Goal: Find specific page/section: Find specific page/section

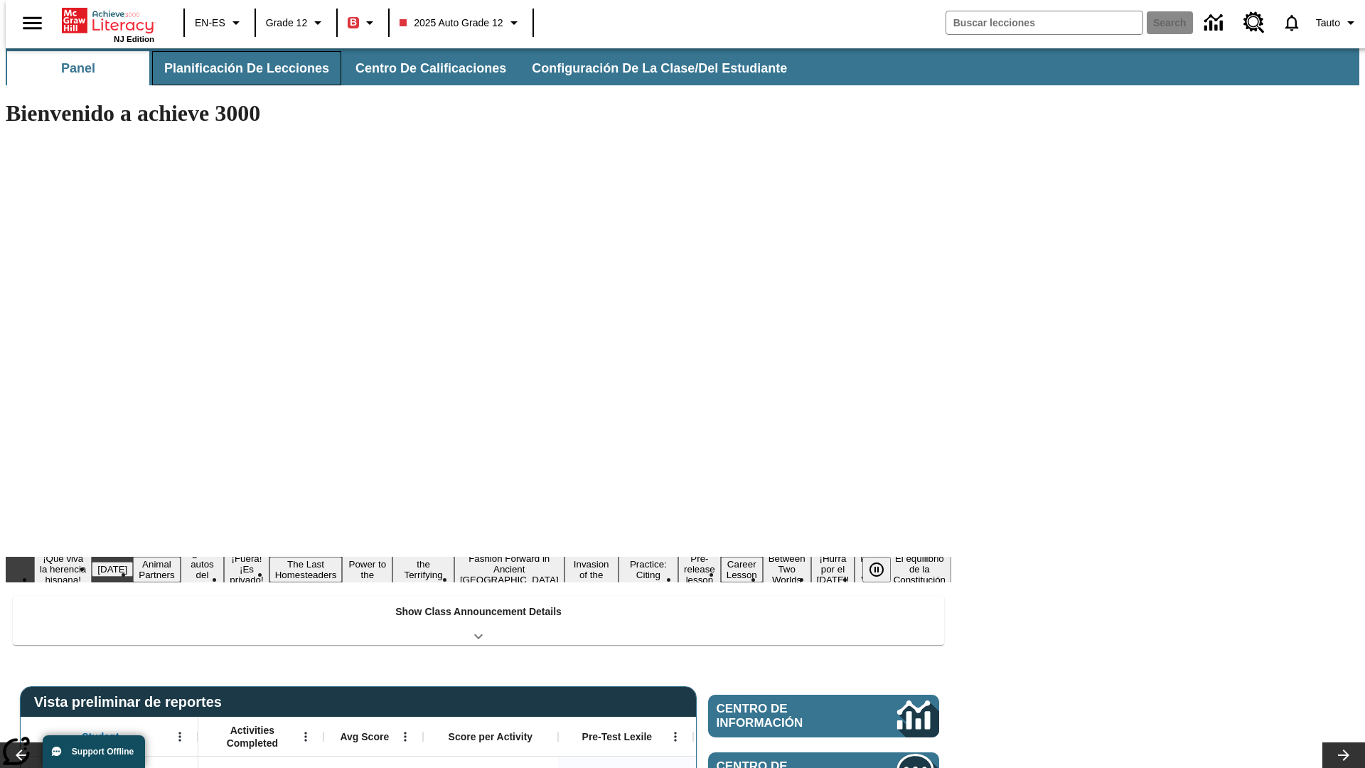
click at [238, 68] on button "Planificación de lecciones" at bounding box center [246, 68] width 189 height 34
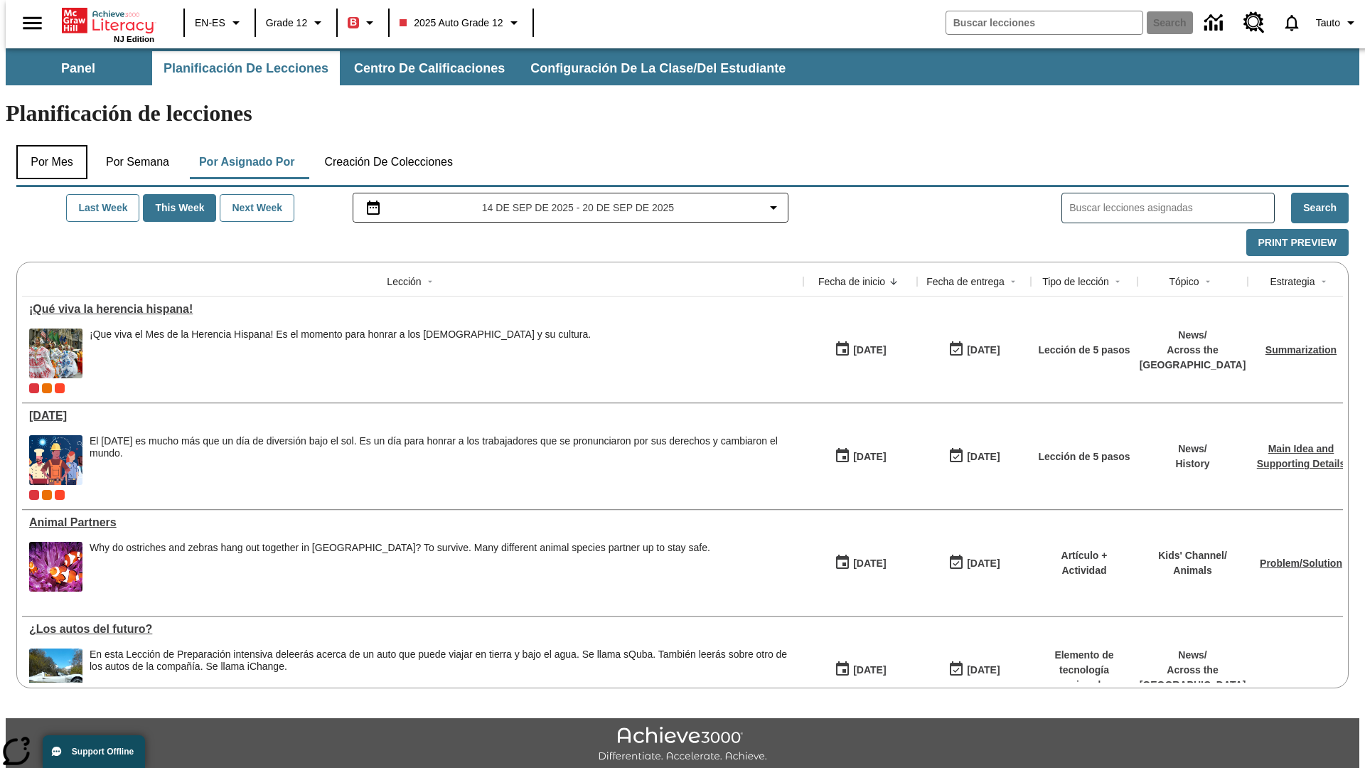
click at [46, 145] on button "Por mes" at bounding box center [51, 162] width 71 height 34
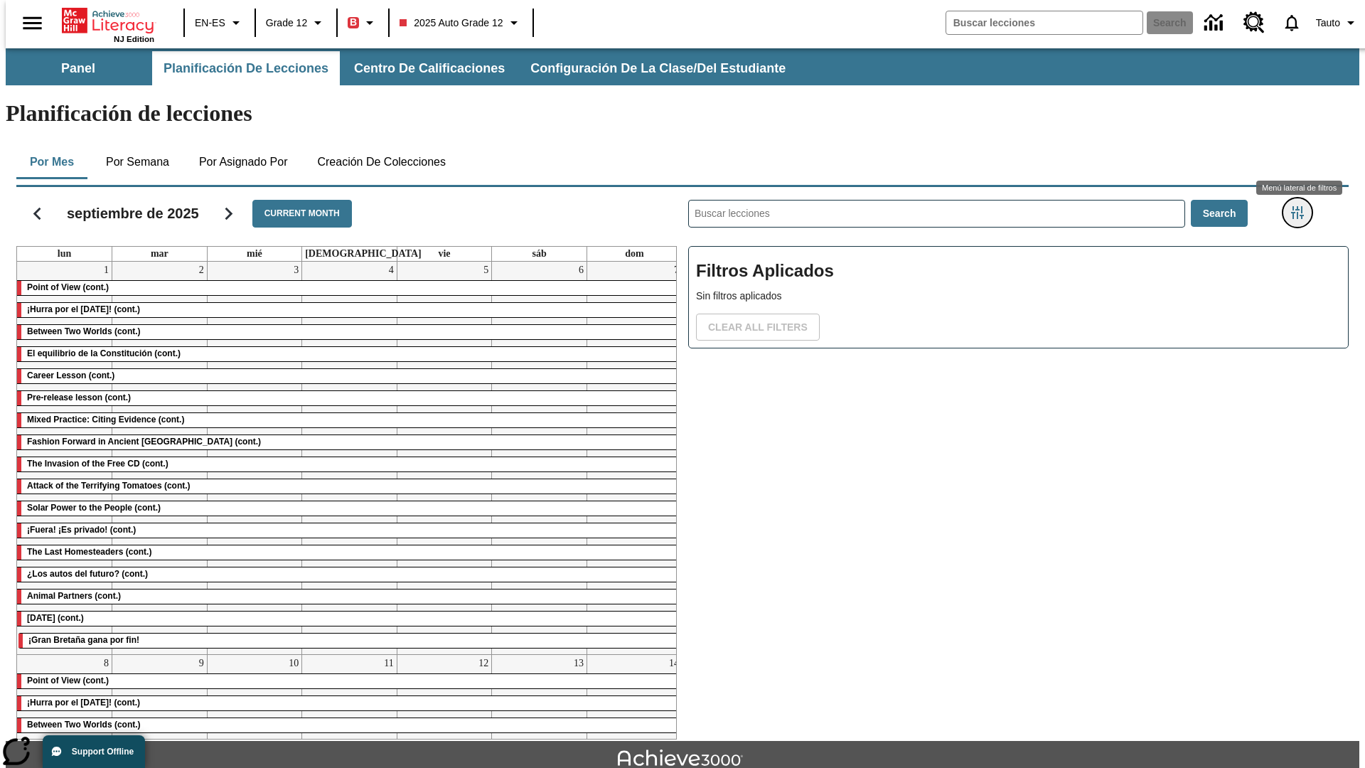
click at [1302, 206] on icon "Menú lateral de filtros" at bounding box center [1297, 212] width 13 height 13
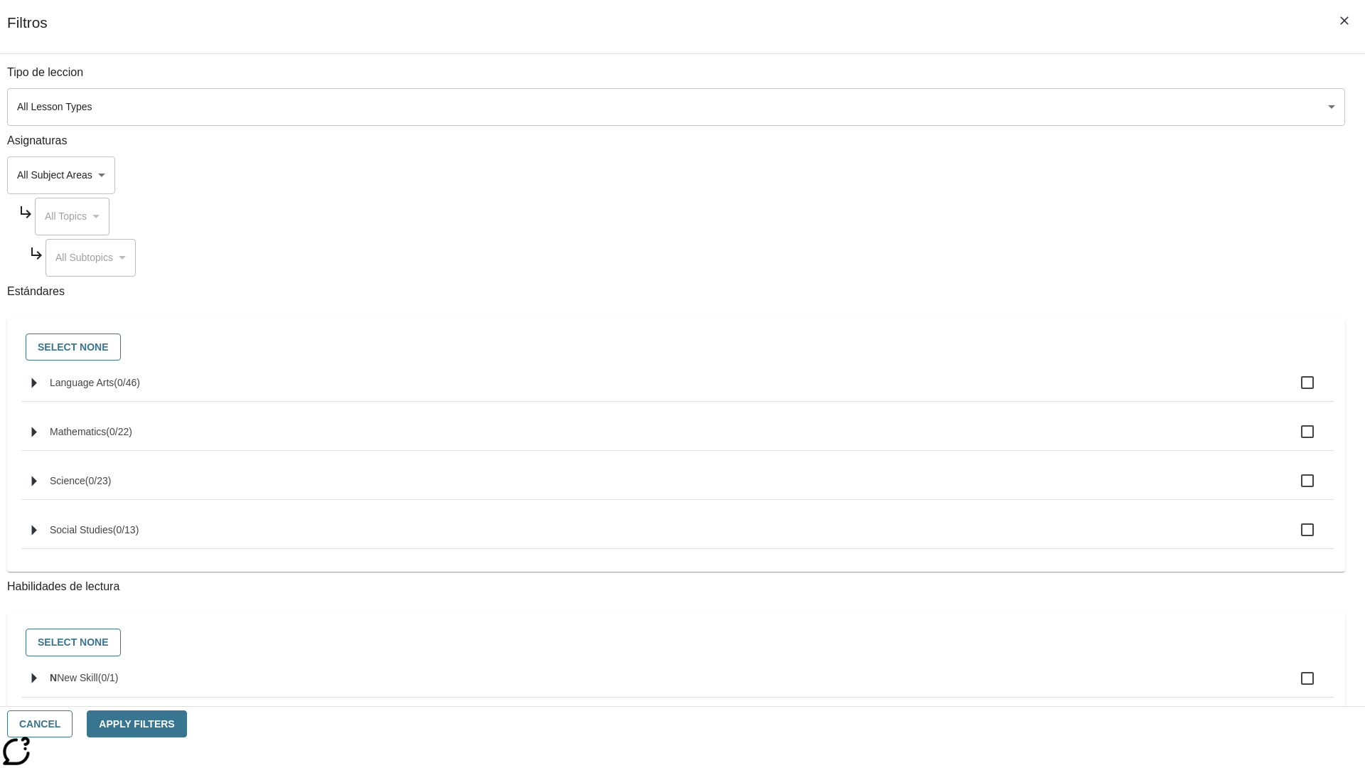
click at [1024, 107] on body "Saltar al contenido principal NJ Edition EN-ES Grade 12 B 2025 Auto Grade 12 Se…" at bounding box center [683, 440] width 1354 height 784
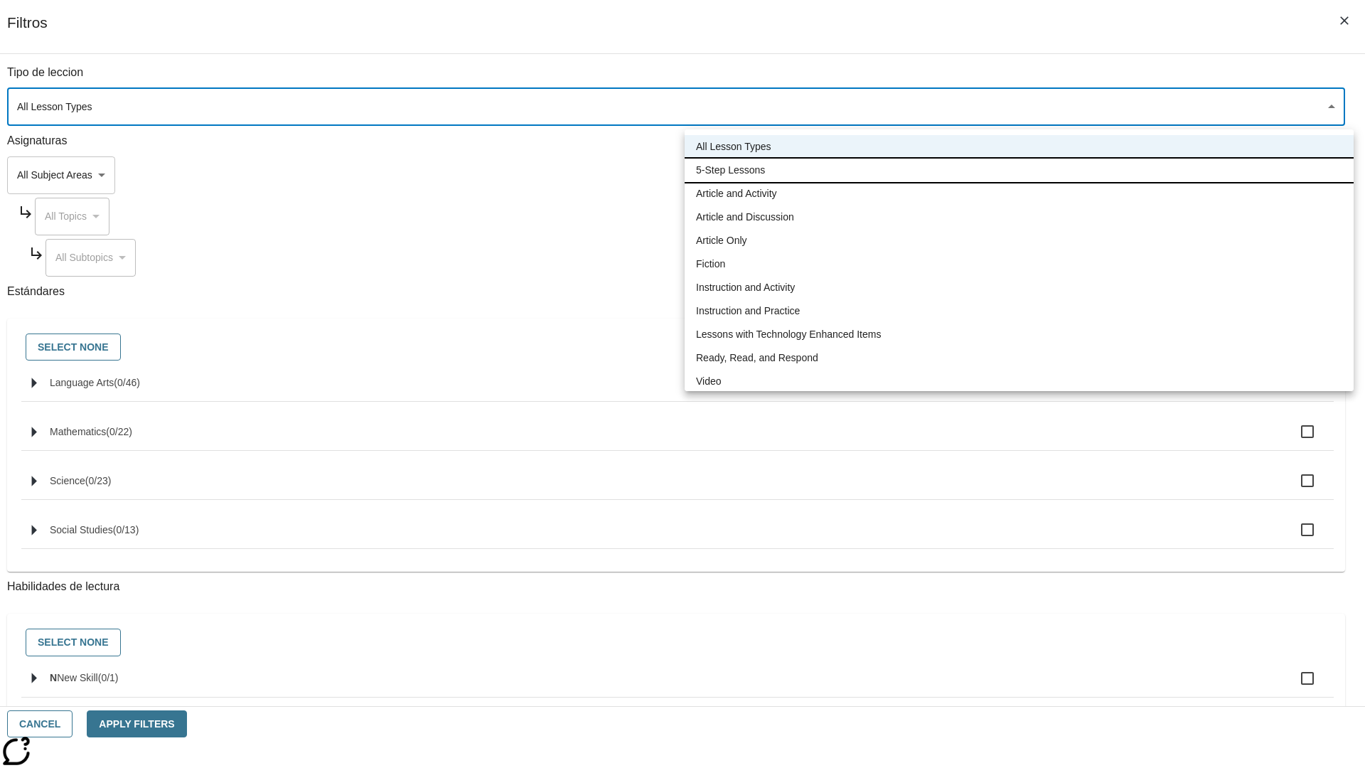
click at [1019, 170] on li "5-Step Lessons" at bounding box center [1019, 170] width 669 height 23
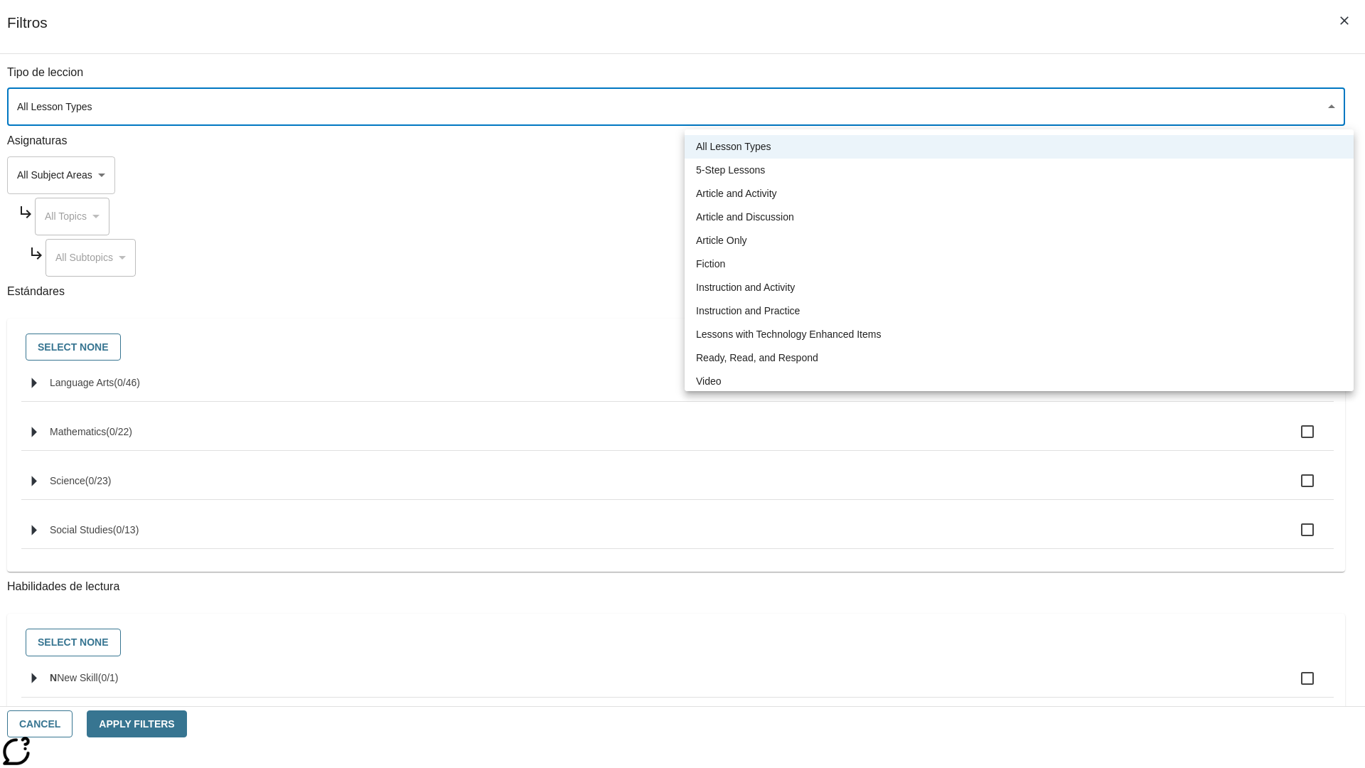
type input "1"
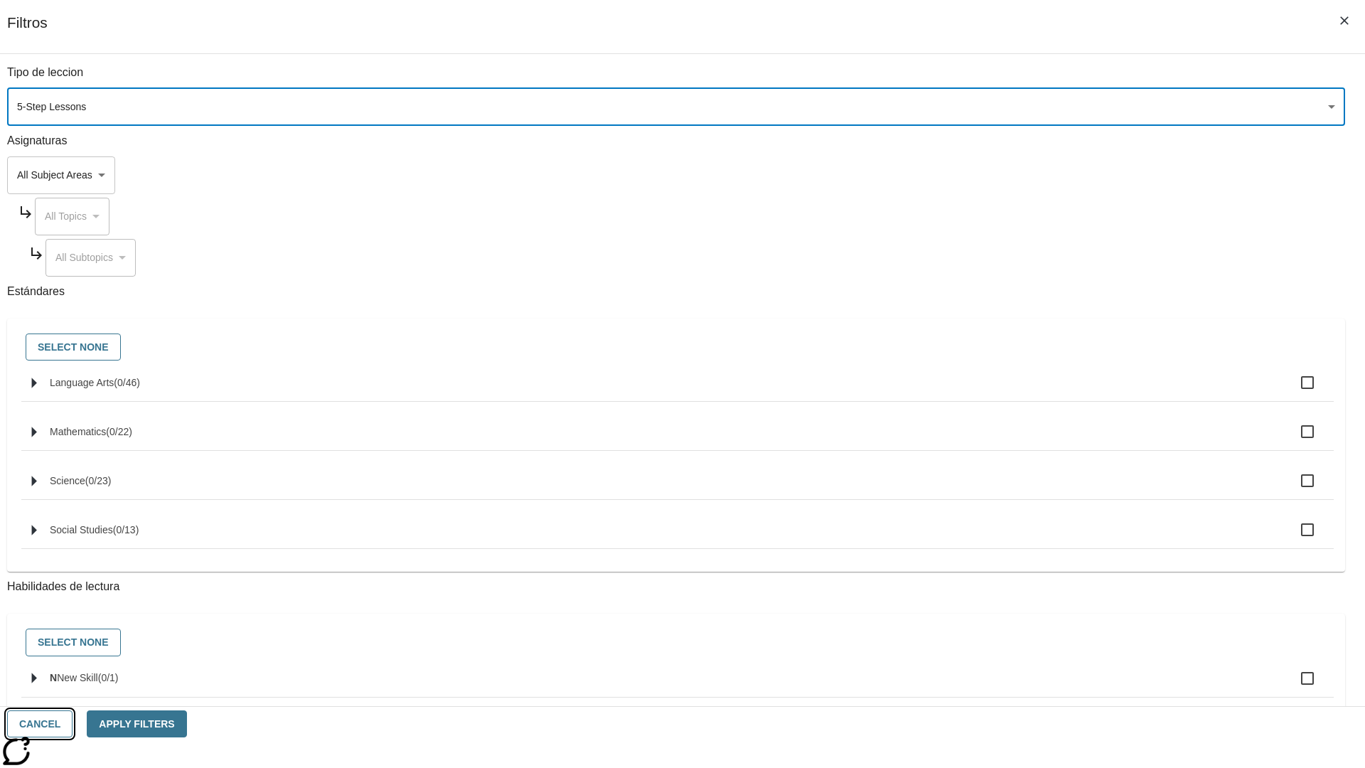
click at [73, 724] on button "Cancel" at bounding box center [39, 724] width 65 height 28
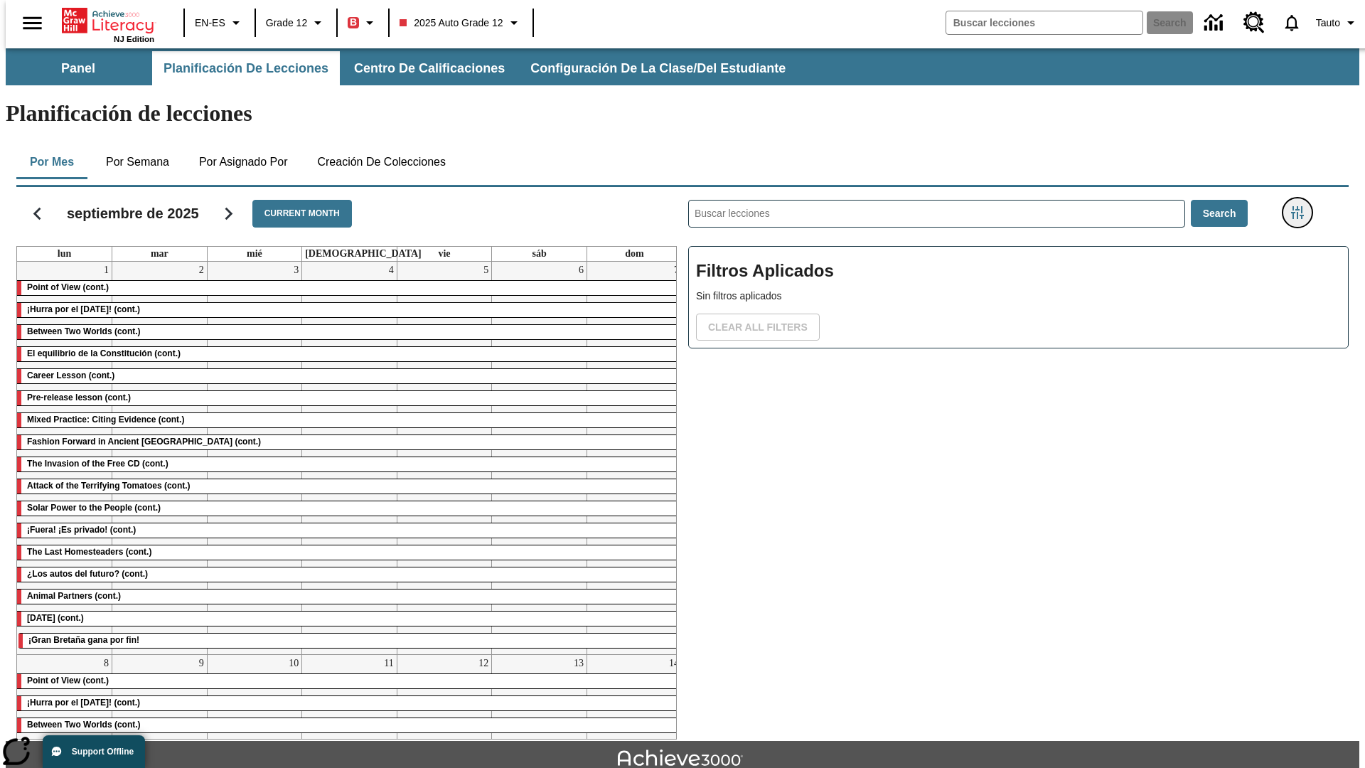
click at [1302, 206] on icon "Menú lateral de filtros" at bounding box center [1297, 212] width 13 height 13
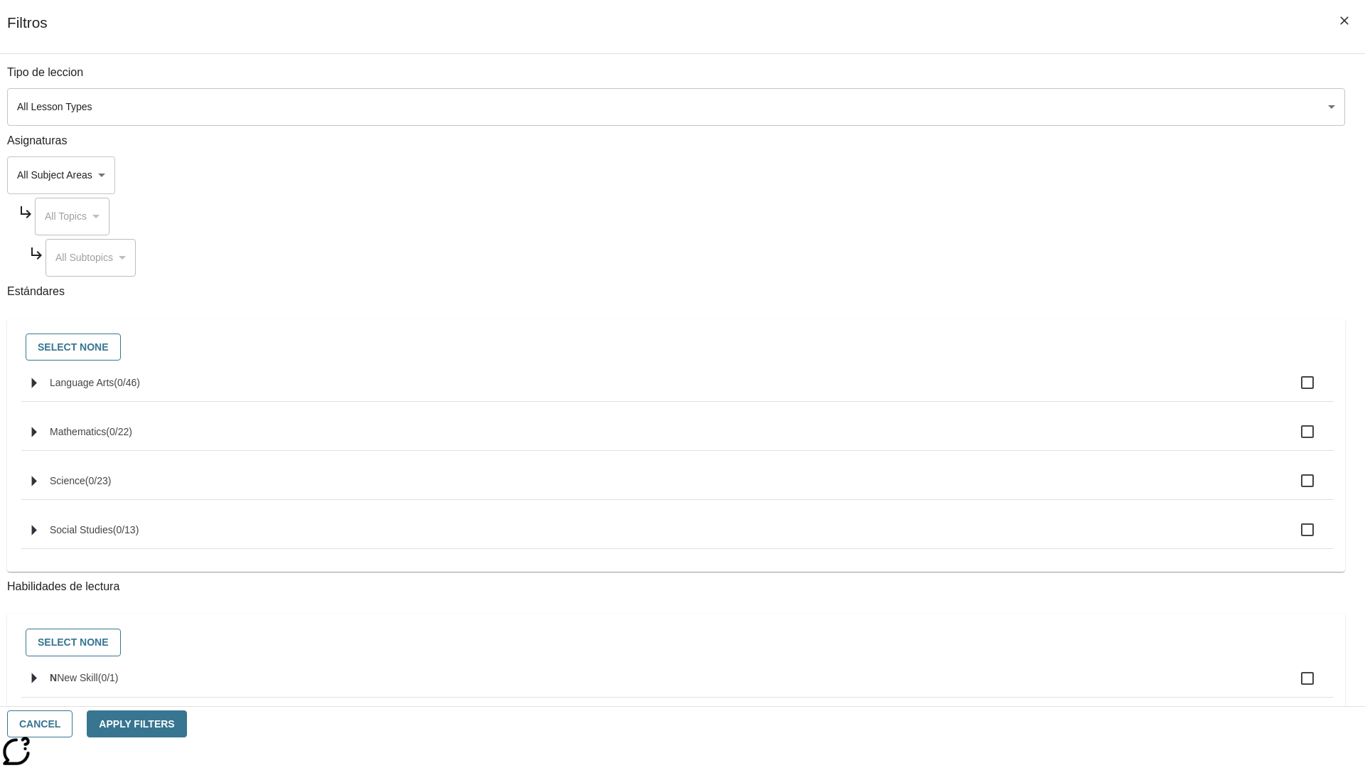
click at [1024, 107] on body "Saltar al contenido principal NJ Edition EN-ES Grade 12 B 2025 Auto Grade 12 Se…" at bounding box center [683, 440] width 1354 height 784
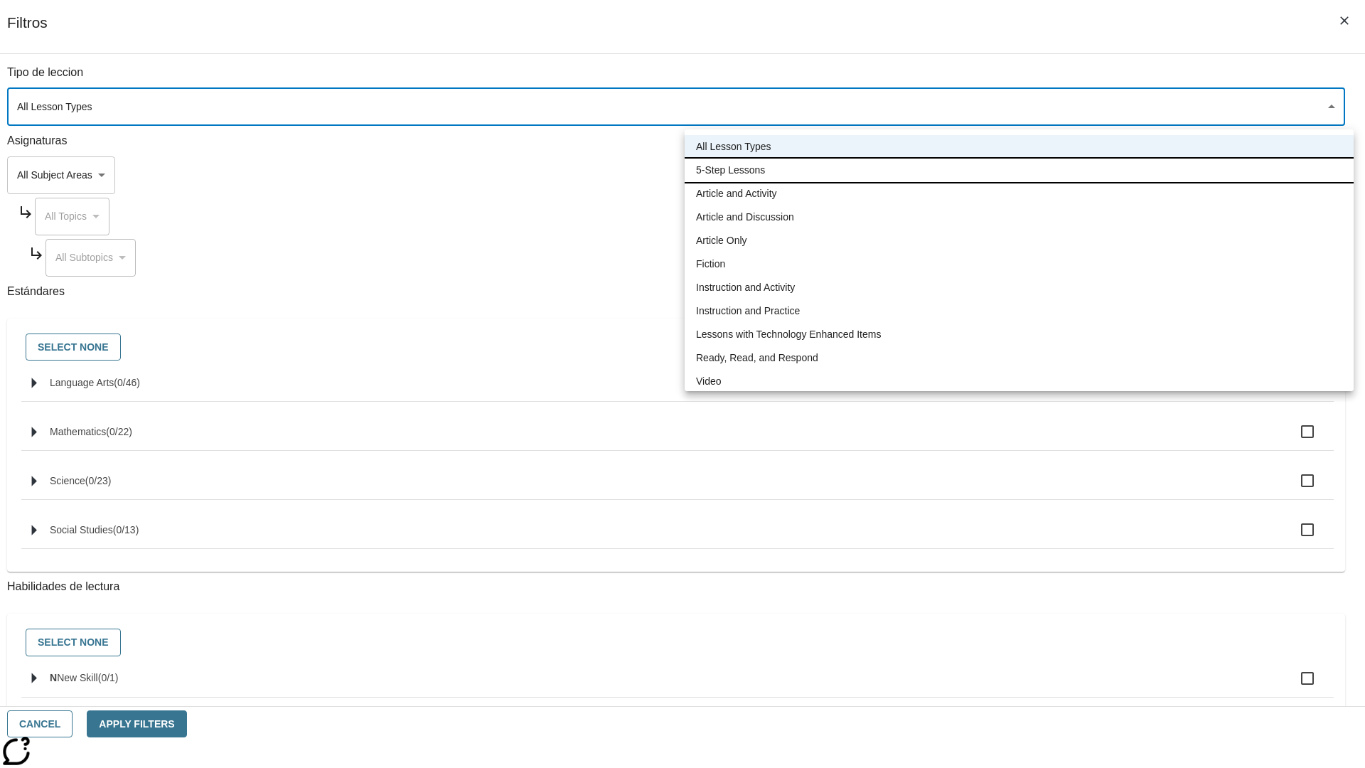
click at [1019, 170] on li "5-Step Lessons" at bounding box center [1019, 170] width 669 height 23
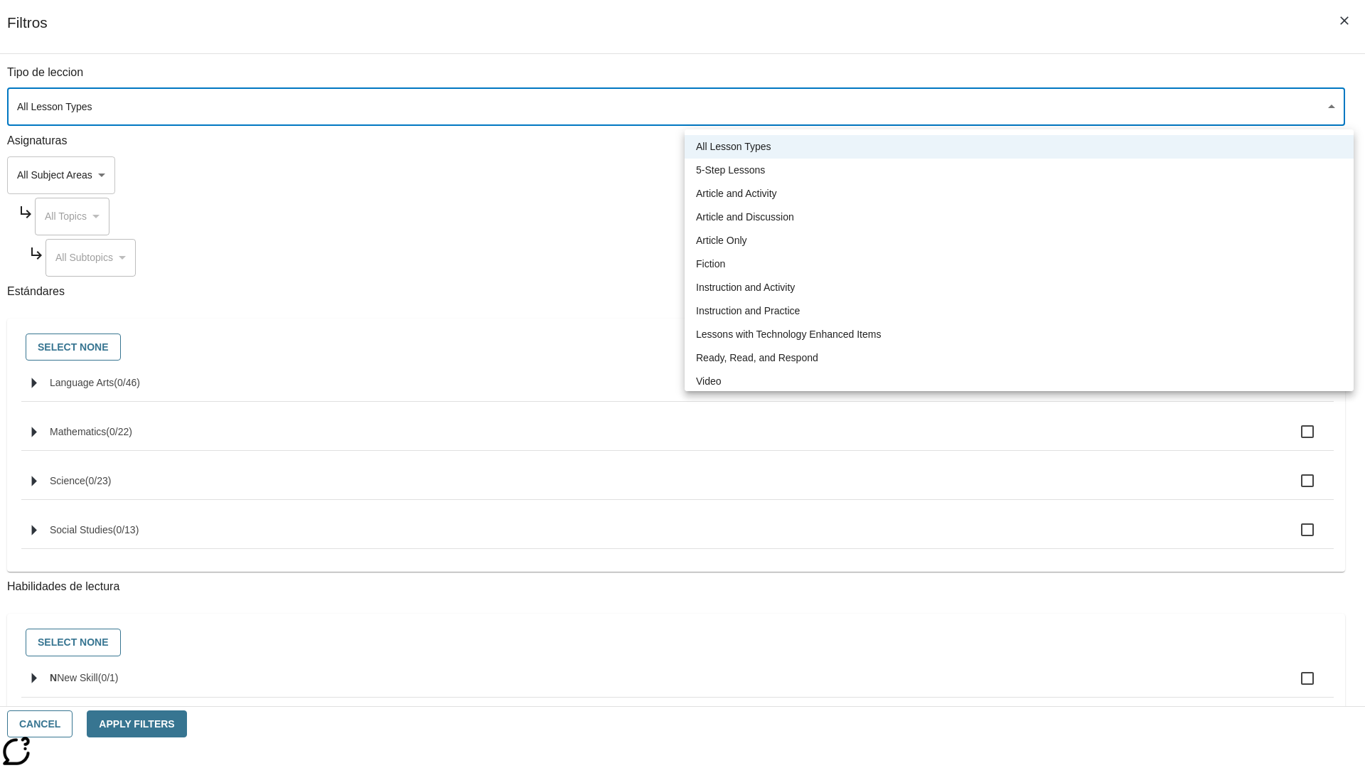
type input "1"
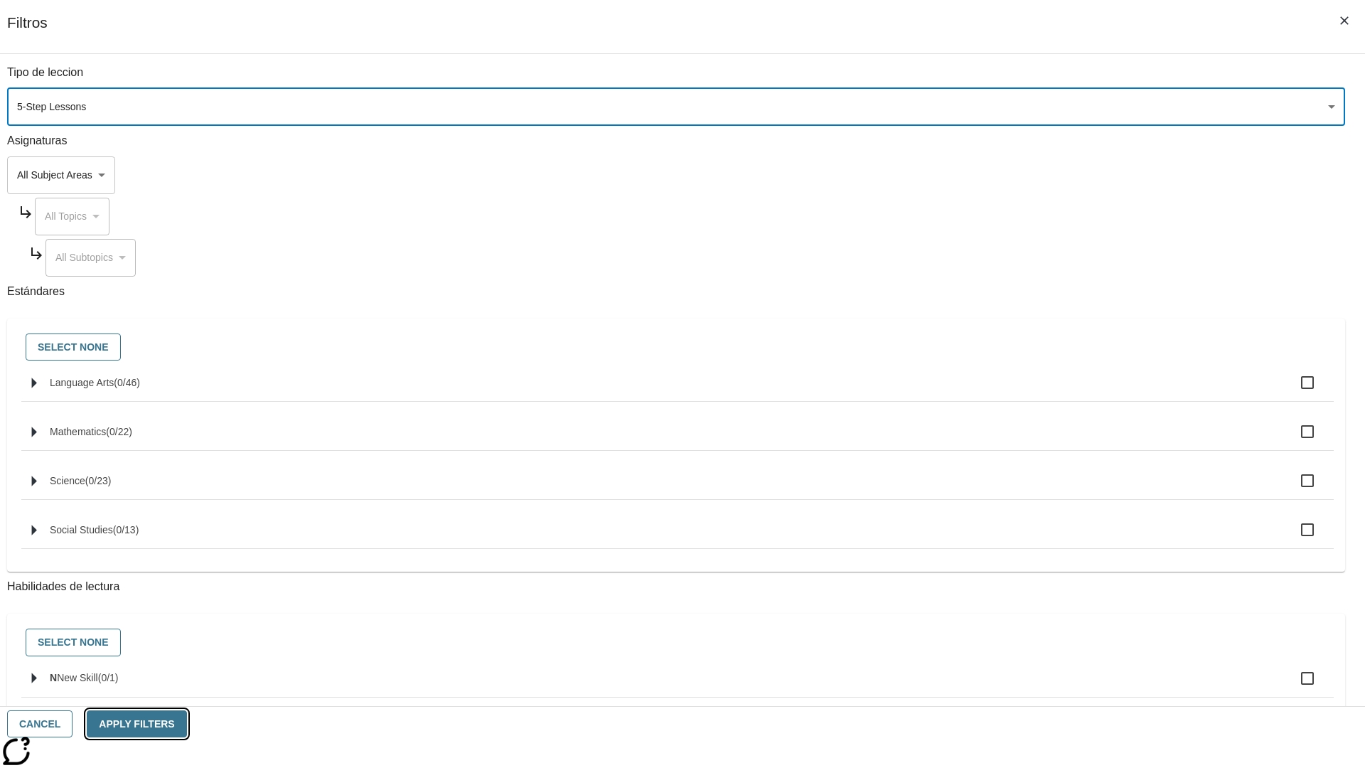
click at [186, 724] on button "Apply Filters" at bounding box center [137, 724] width 100 height 28
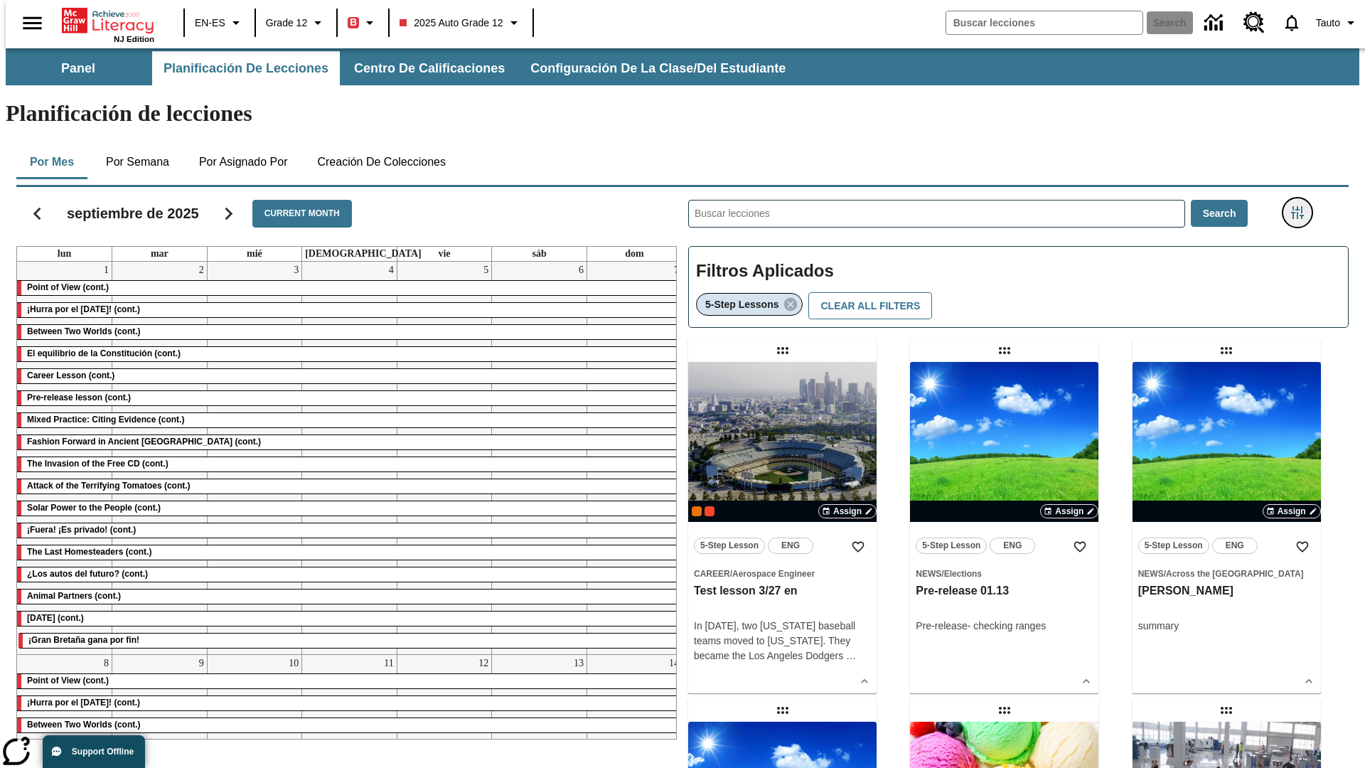
click at [1302, 206] on icon "Menú lateral de filtros" at bounding box center [1297, 212] width 13 height 13
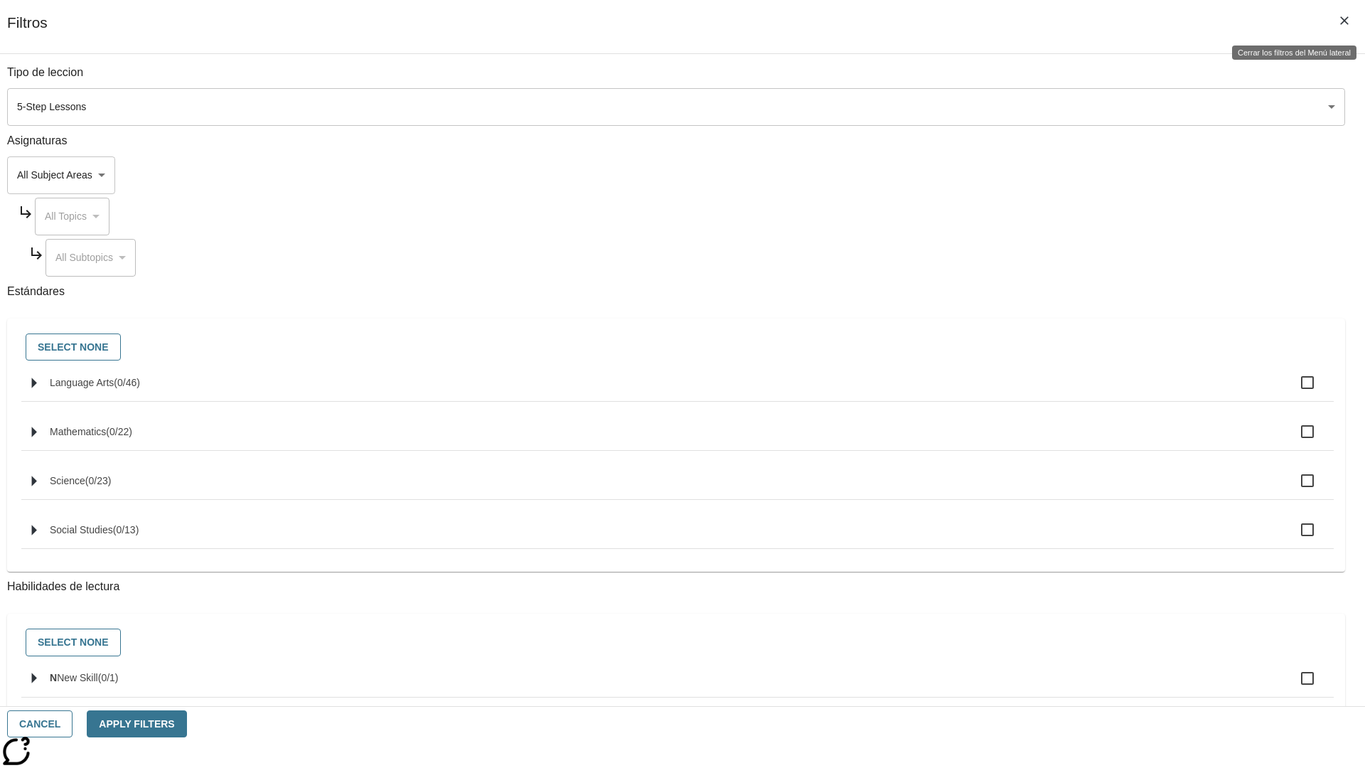
click at [1344, 21] on icon "Cerrar los filtros del Menú lateral" at bounding box center [1344, 20] width 9 height 9
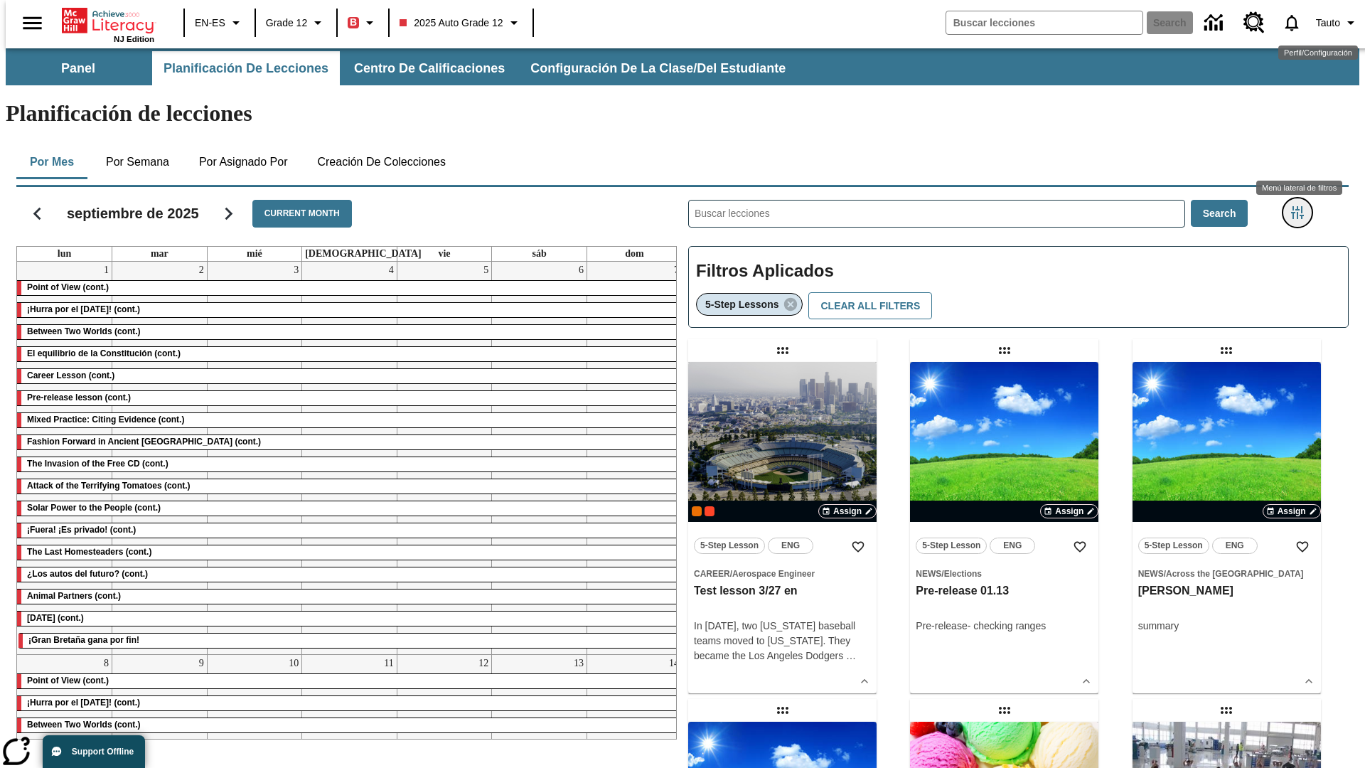
click at [1302, 206] on icon "Menú lateral de filtros" at bounding box center [1297, 212] width 13 height 13
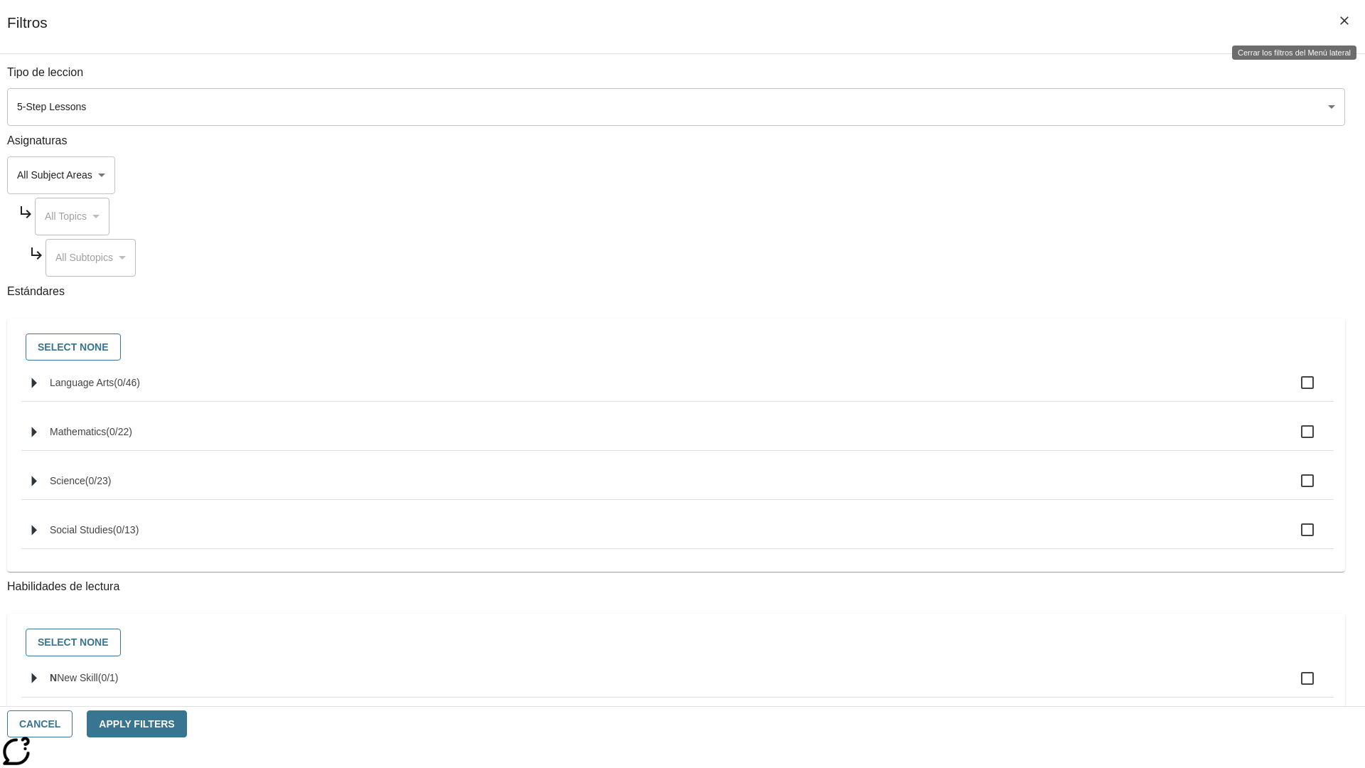
click at [1344, 21] on icon "Cerrar los filtros del Menú lateral" at bounding box center [1344, 20] width 9 height 9
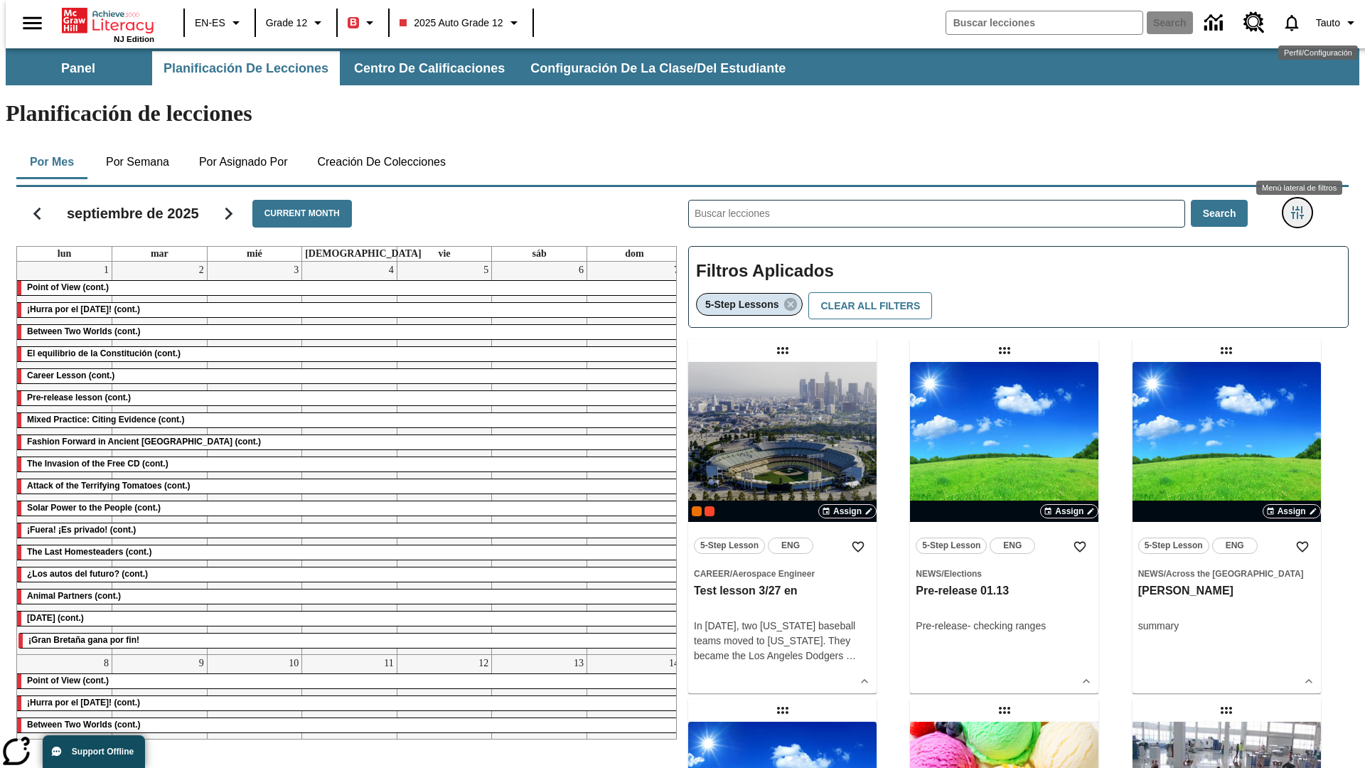
click at [1302, 206] on icon "Menú lateral de filtros" at bounding box center [1297, 212] width 13 height 13
